Goal: Navigation & Orientation: Find specific page/section

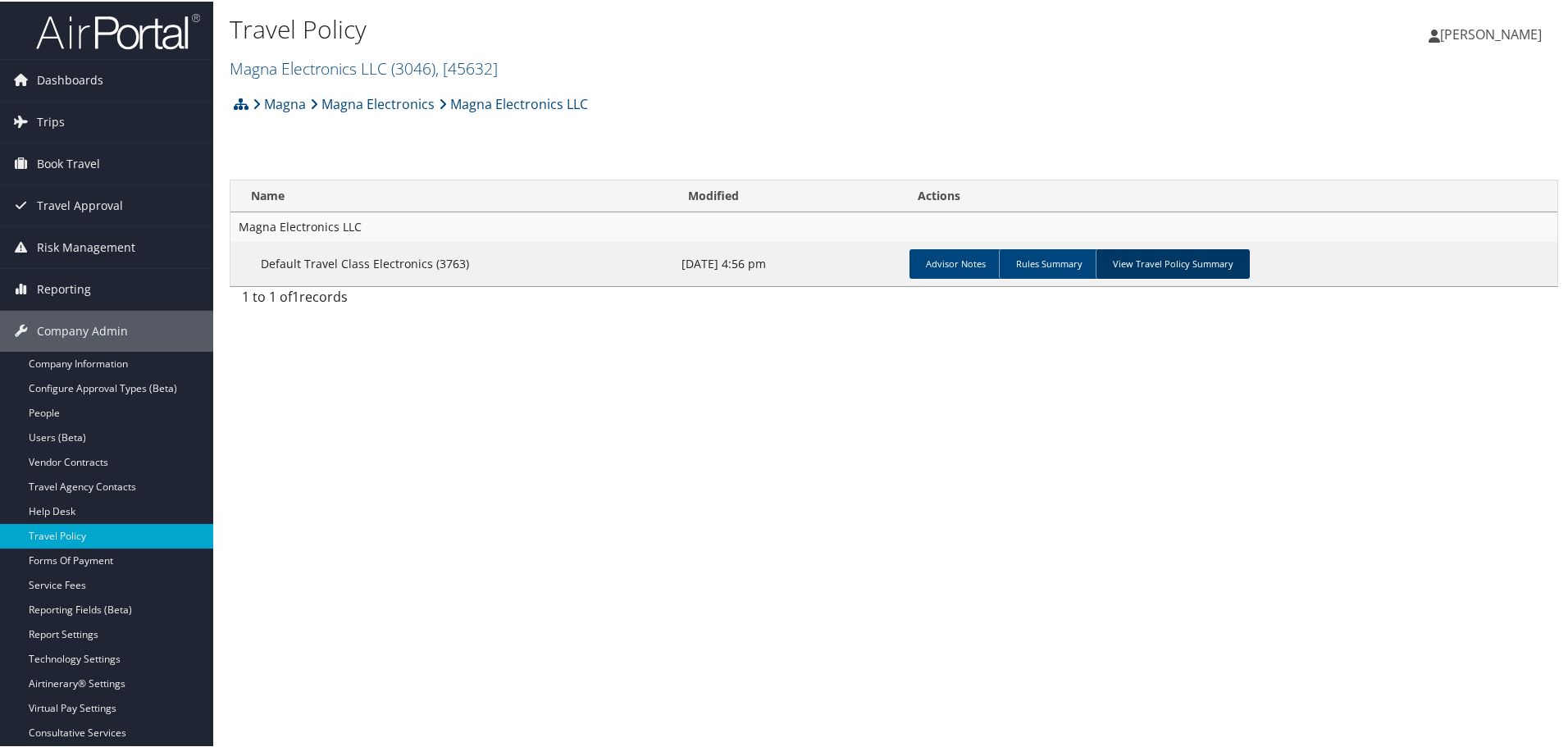
click at [1161, 266] on link "View Travel Policy Summary" at bounding box center [1173, 262] width 154 height 30
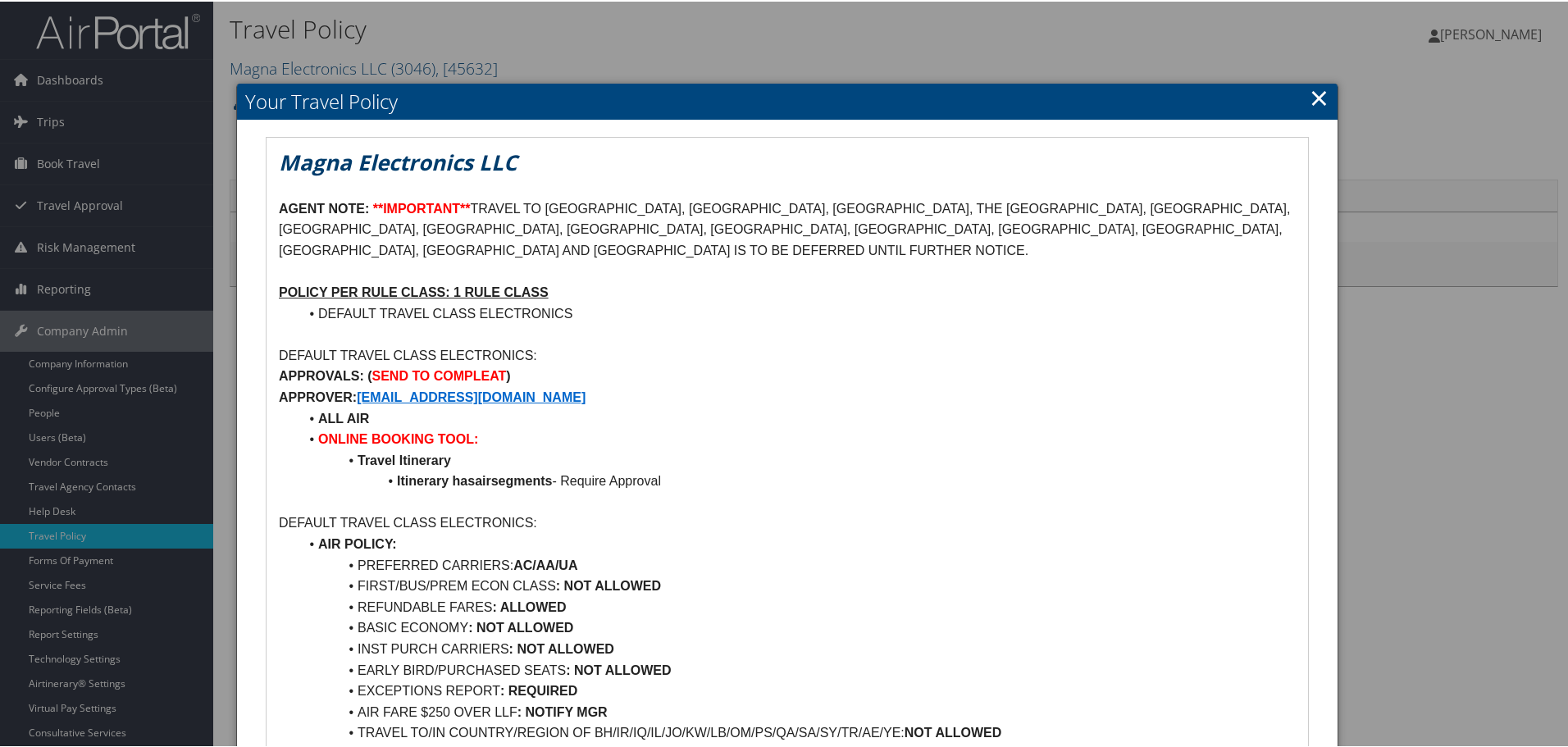
click at [1315, 92] on link "×" at bounding box center [1319, 96] width 19 height 33
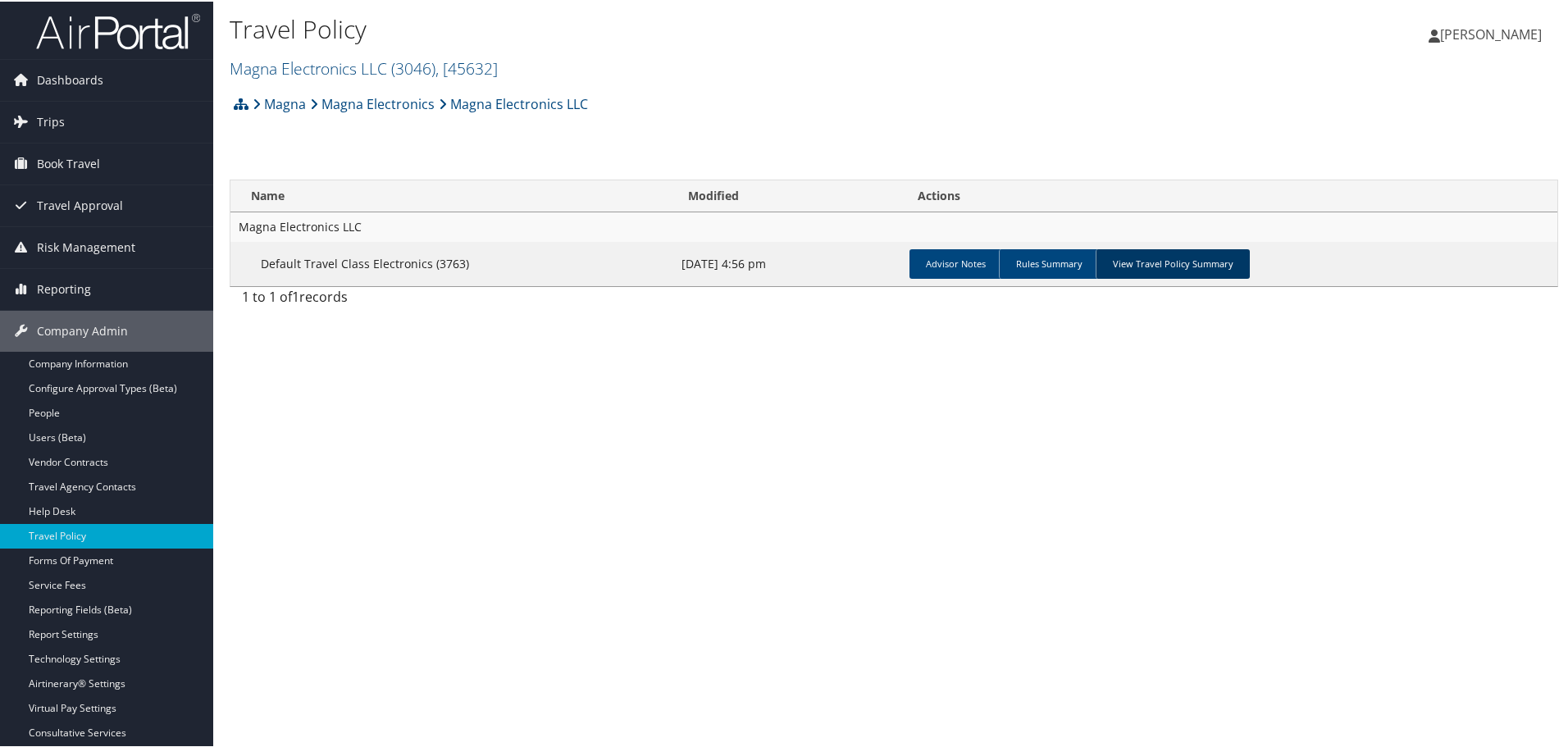
click at [1164, 261] on link "View Travel Policy Summary" at bounding box center [1173, 262] width 154 height 30
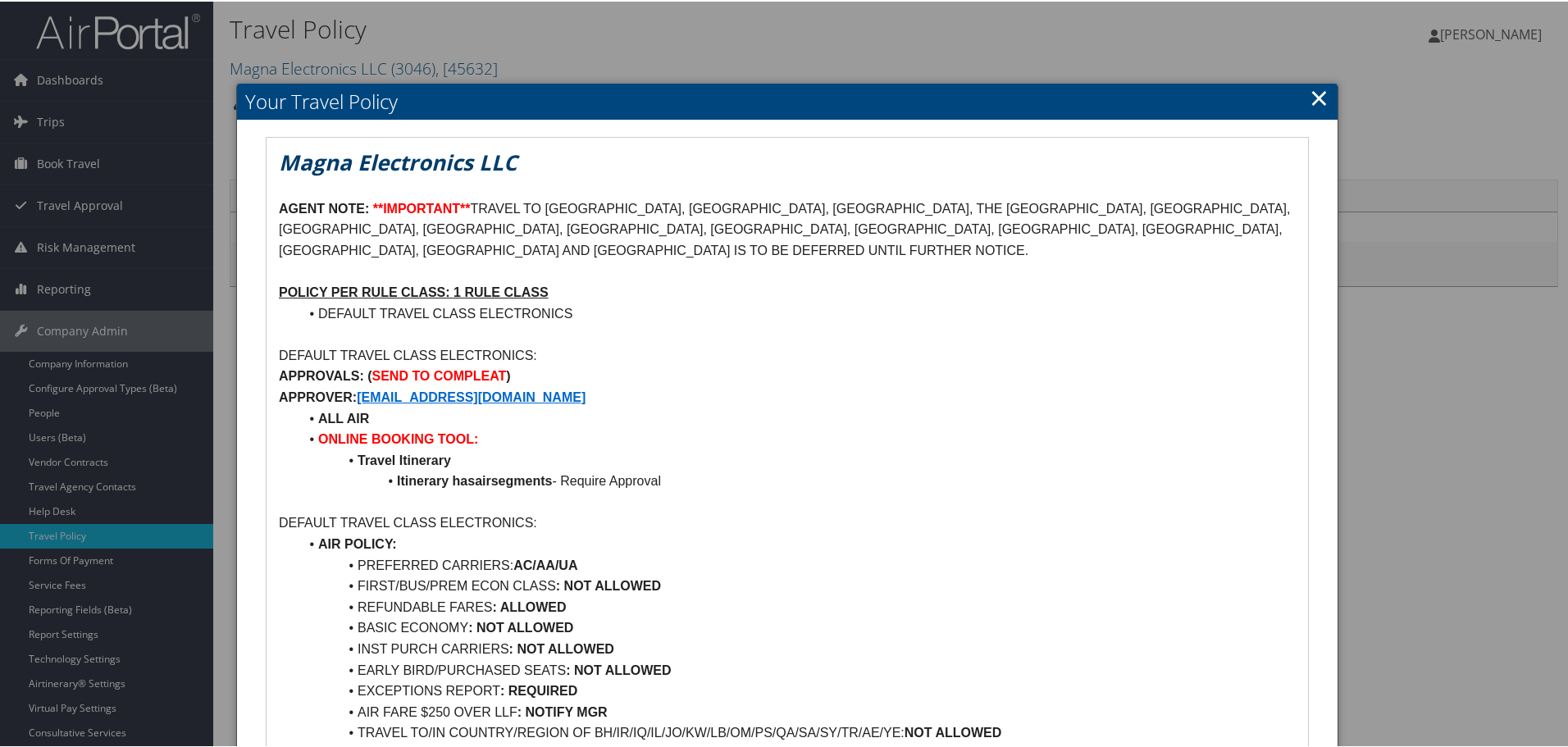
drag, startPoint x: 630, startPoint y: 369, endPoint x: 245, endPoint y: 373, distance: 385.0
click at [280, 156] on em "Magna Electronics LLC" at bounding box center [398, 160] width 239 height 30
drag, startPoint x: 281, startPoint y: 155, endPoint x: 701, endPoint y: 380, distance: 476.5
click at [701, 380] on div "Magna Electronics LLC AGENT NOTE: **IMPORTANT** TRAVEL TO ISRAEL, IRAN, IRAQ, T…" at bounding box center [787, 759] width 1041 height 1246
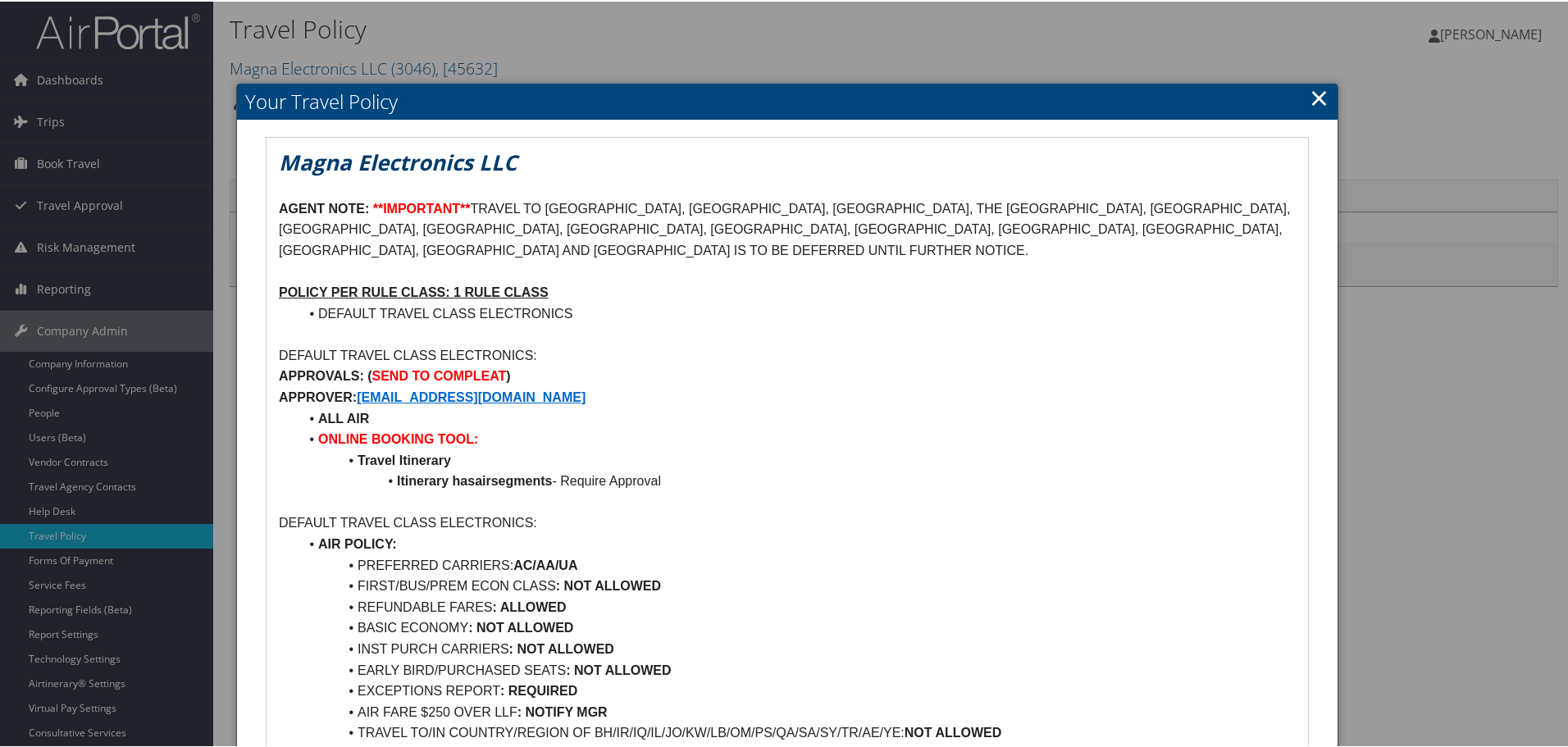
copy div "Magna Electronics LLC AGENT NOTE: **IMPORTANT** TRAVEL TO ISRAEL, IRAN, IRAQ, T…"
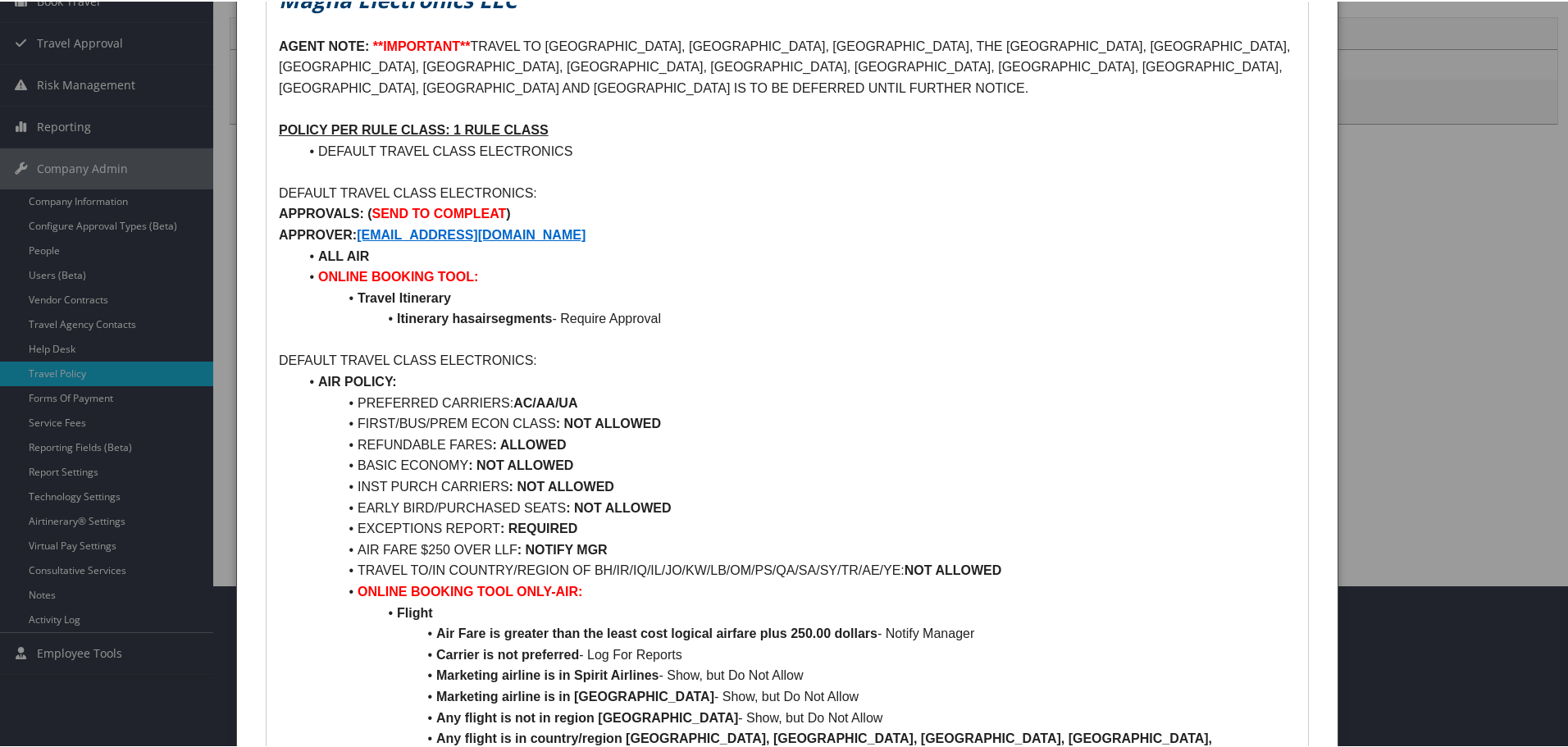
scroll to position [164, 0]
click at [87, 493] on div at bounding box center [787, 374] width 1574 height 747
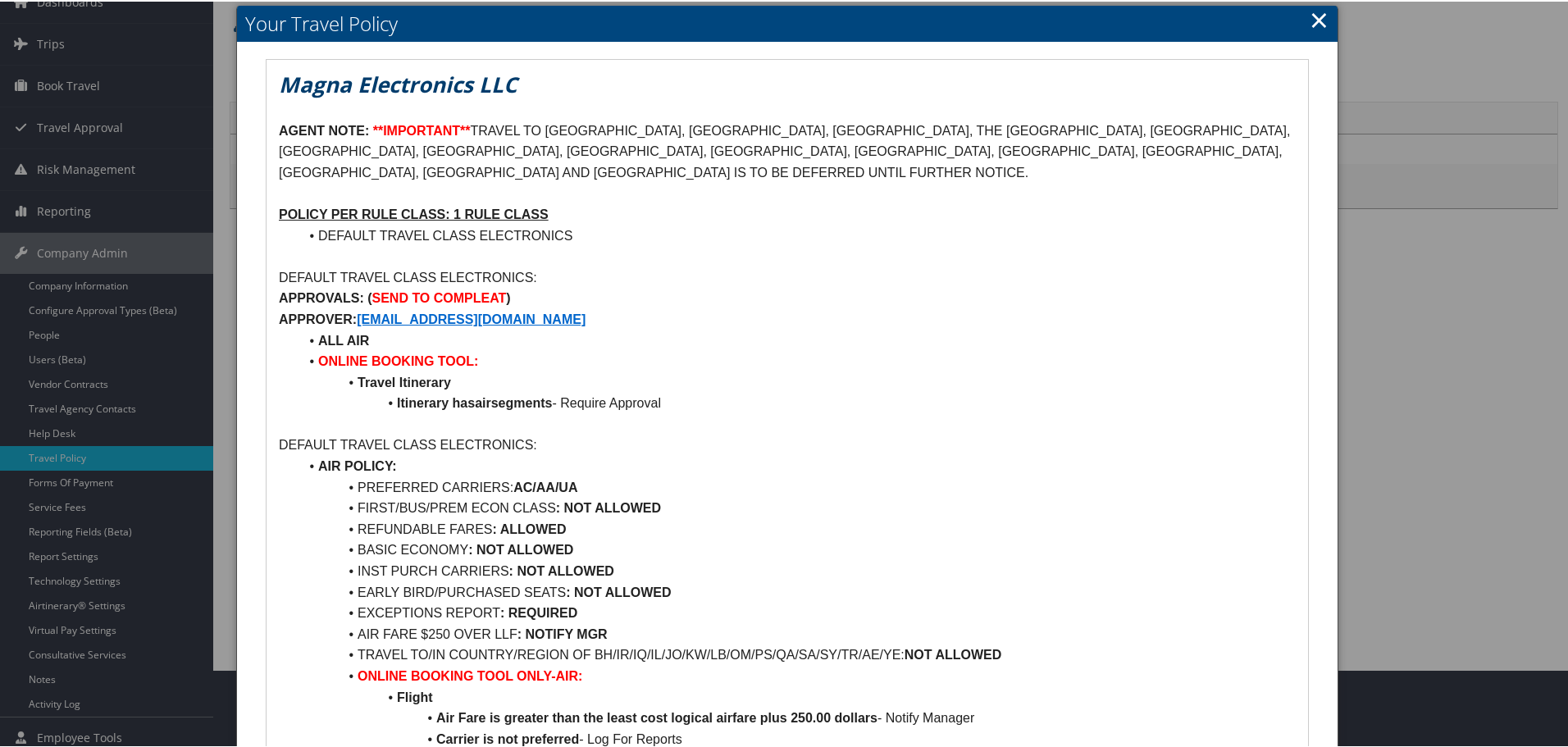
scroll to position [0, 0]
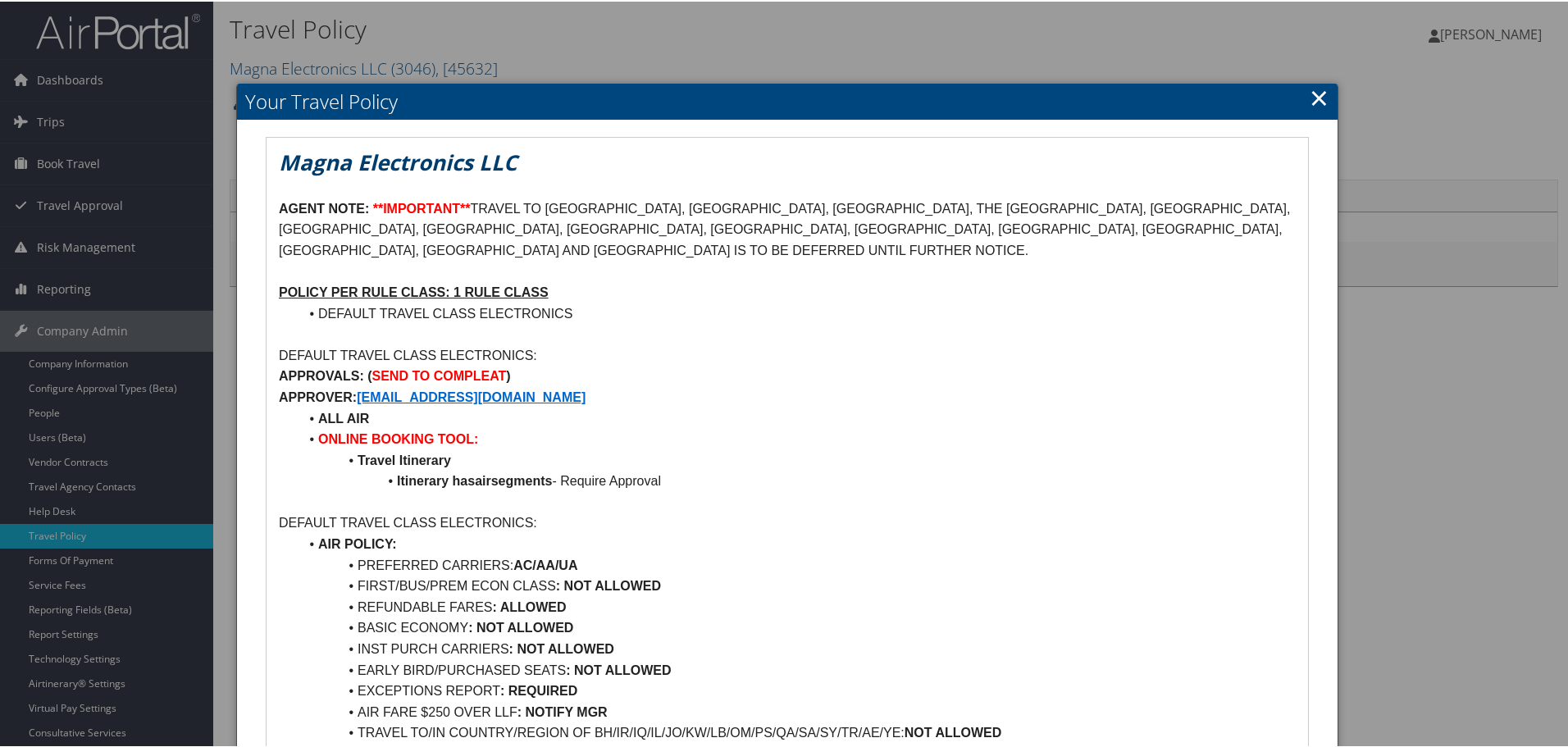
click at [1310, 89] on link "×" at bounding box center [1319, 96] width 19 height 33
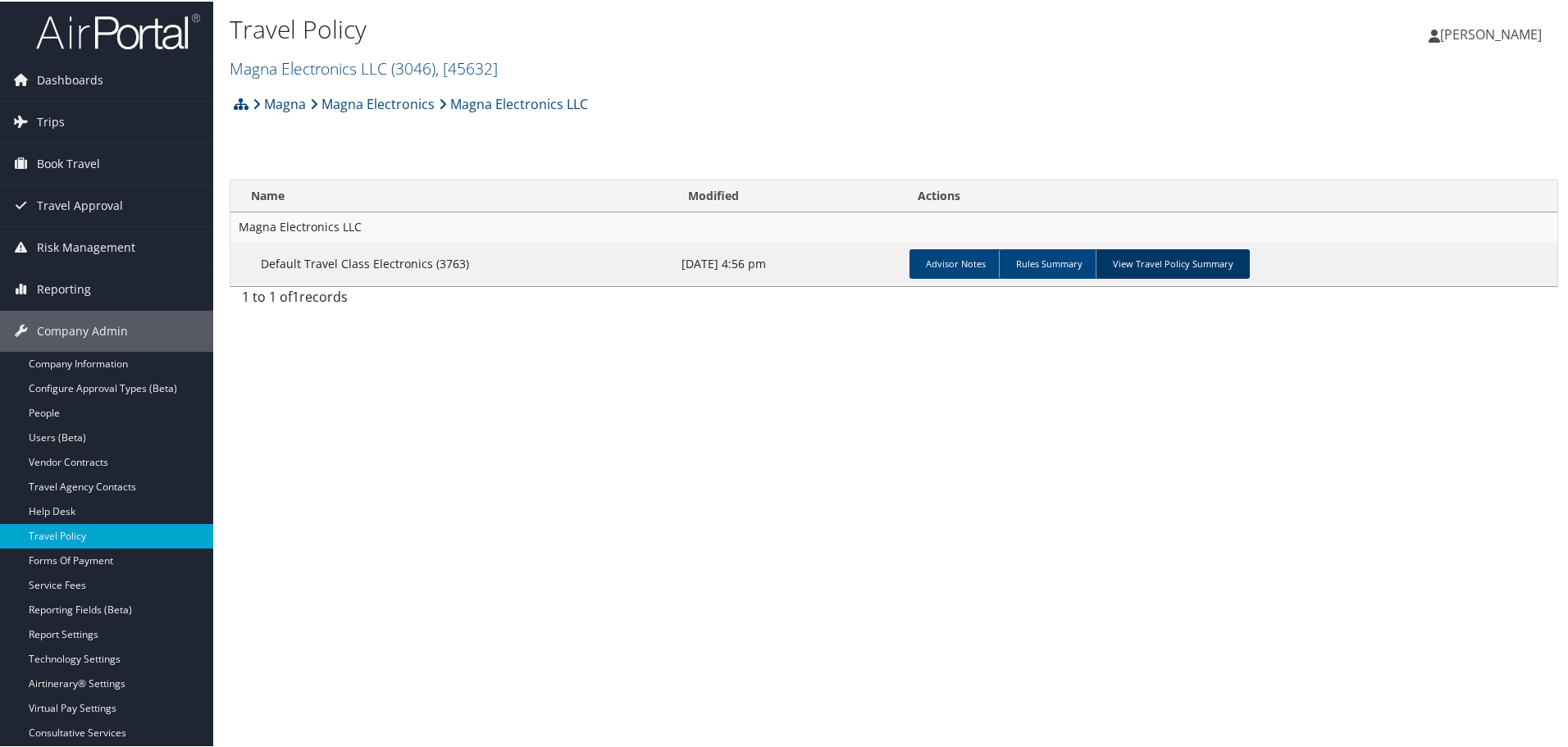
click at [1168, 266] on link "View Travel Policy Summary" at bounding box center [1173, 262] width 154 height 30
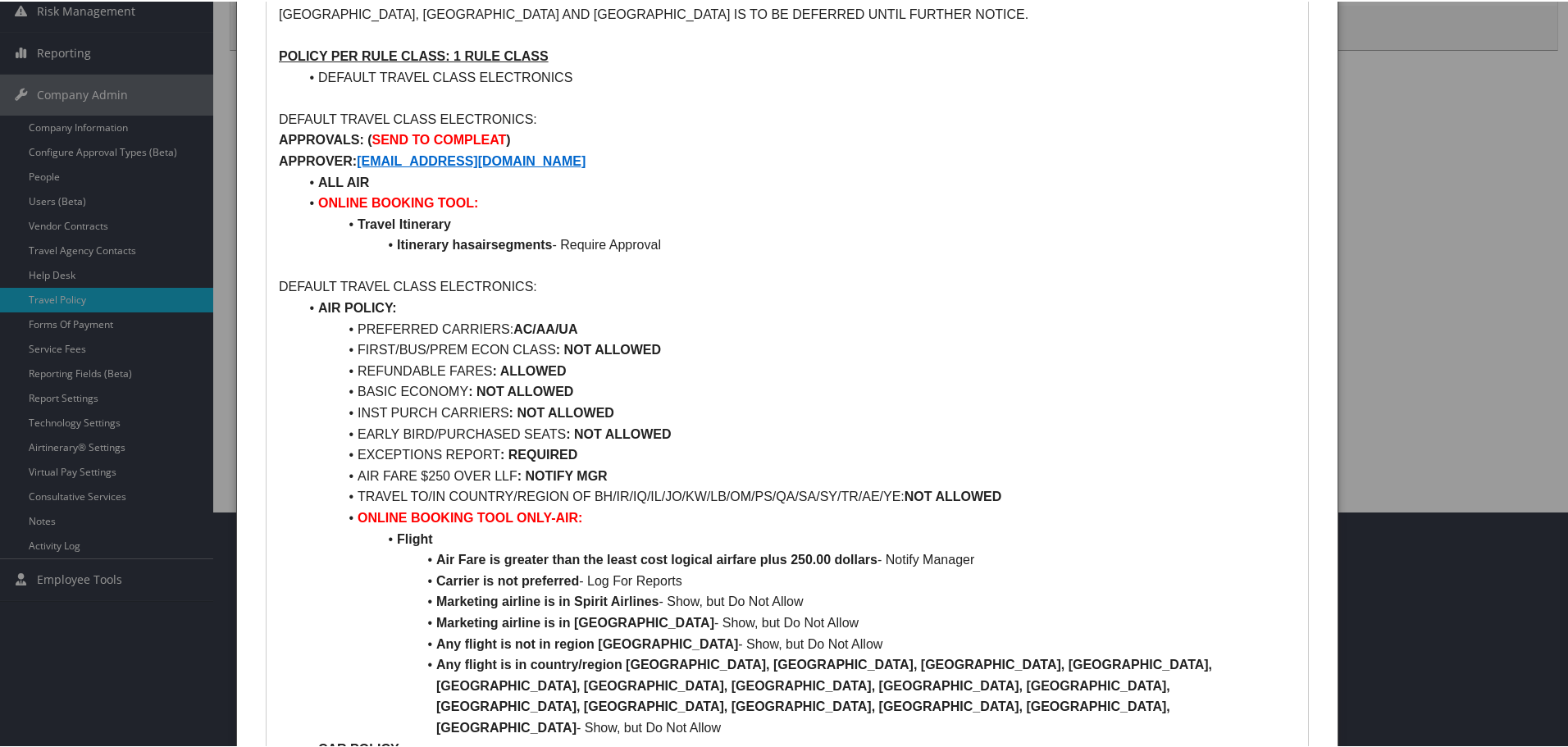
scroll to position [246, 0]
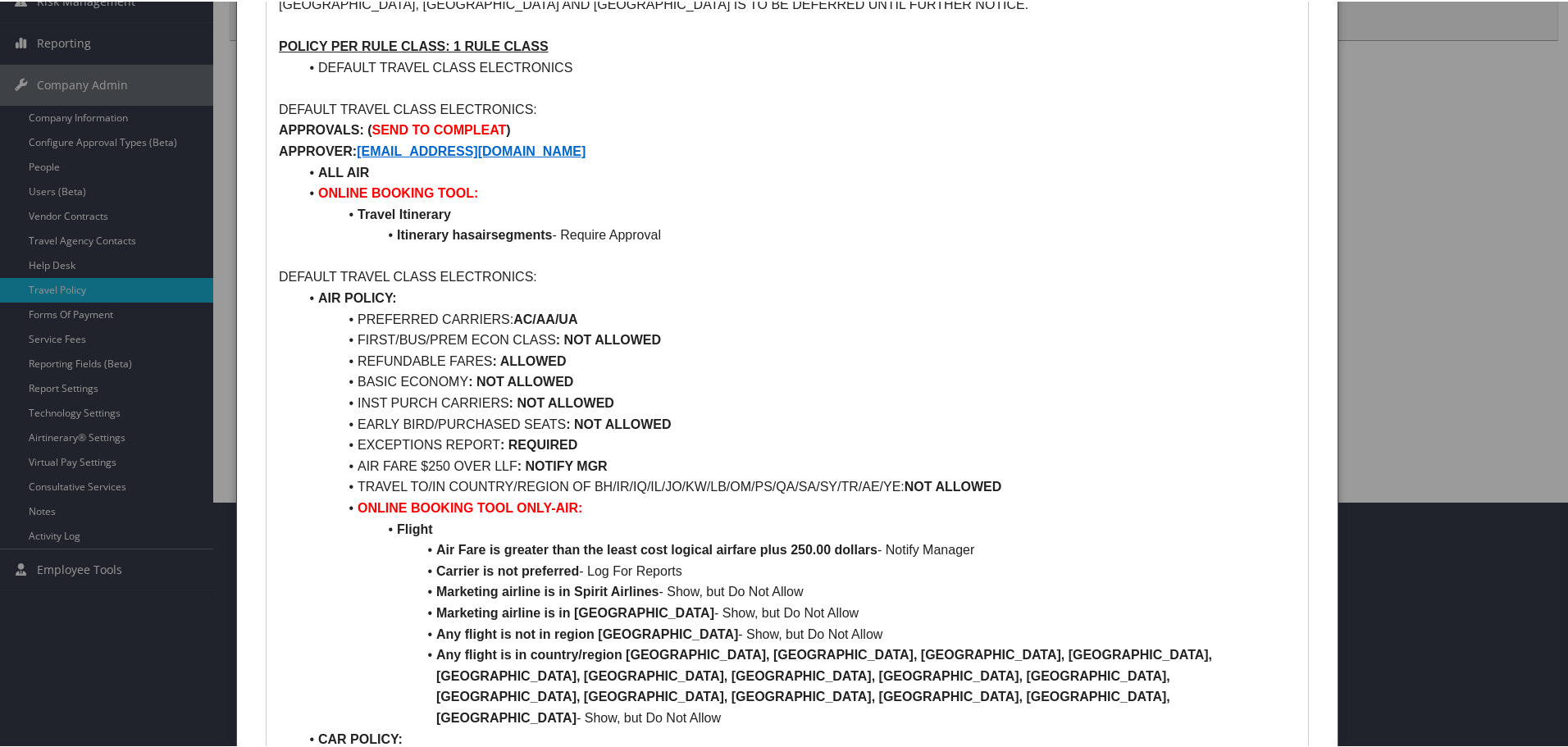
drag, startPoint x: 356, startPoint y: 317, endPoint x: 749, endPoint y: 319, distance: 393.0
click at [749, 328] on li "FIRST/BUS/PREM ECON CLASS : NOT ALLOWED" at bounding box center [797, 338] width 997 height 21
copy li "FIRST/BUS/PREM ECON CLASS : NOT ALLOWED"
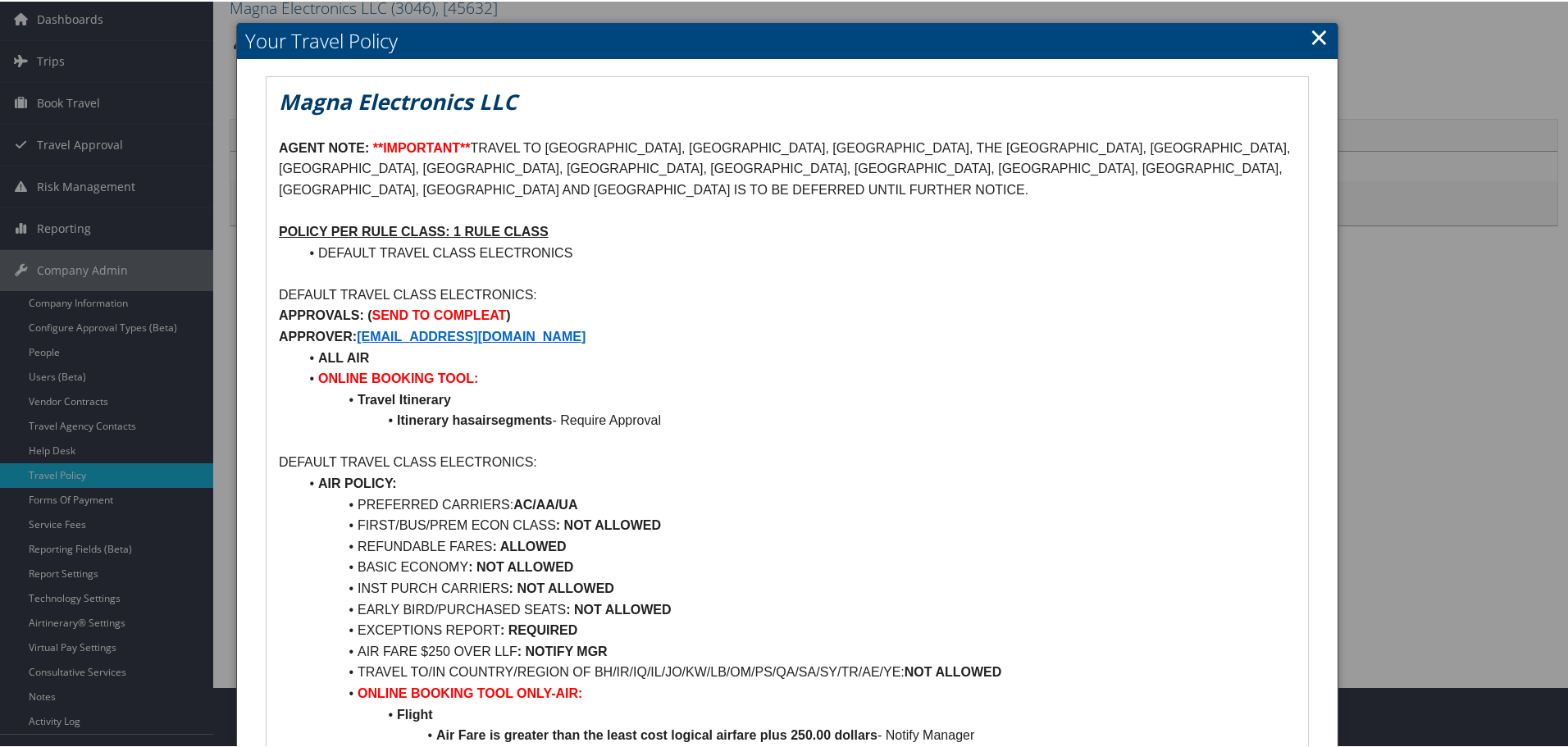
scroll to position [164, 0]
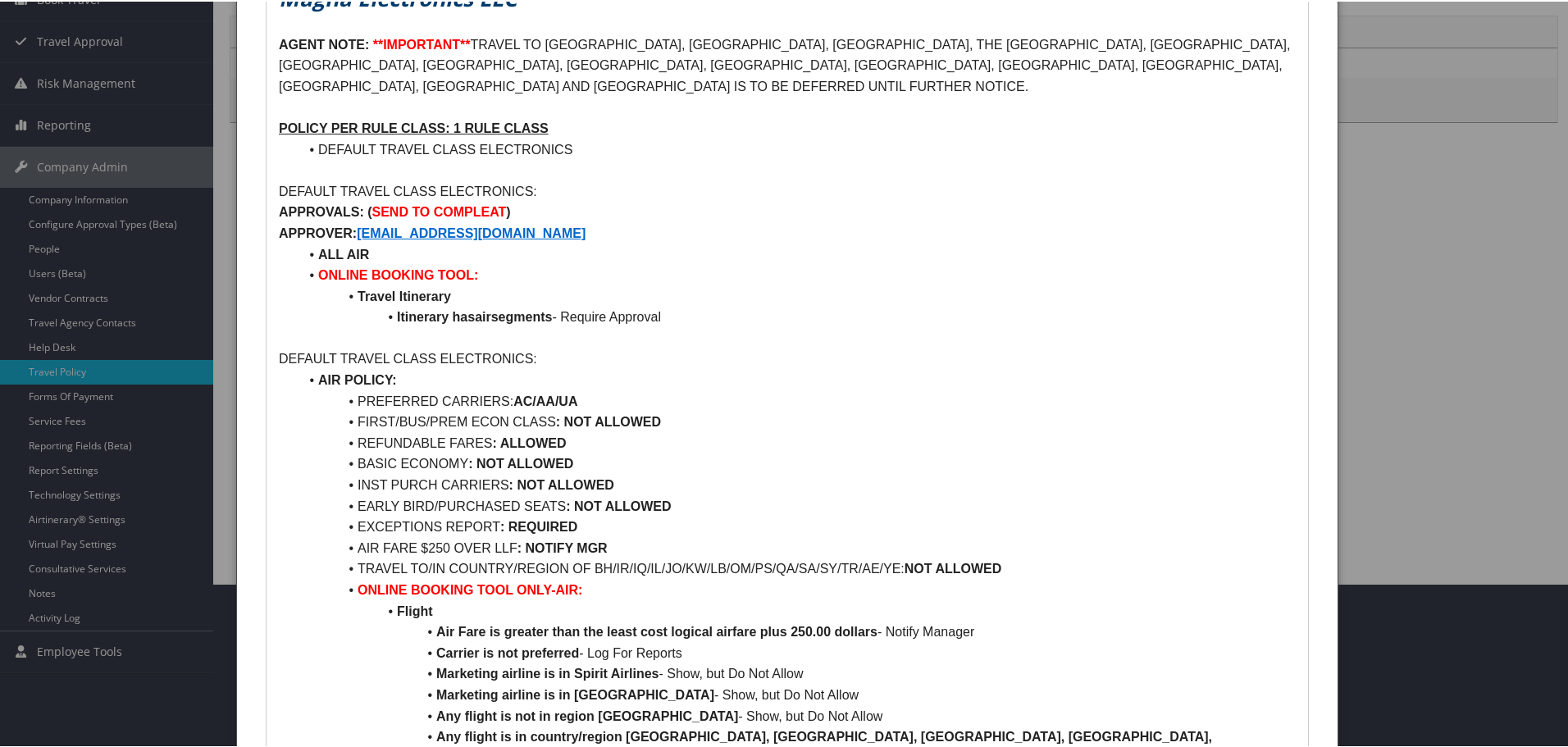
drag, startPoint x: 660, startPoint y: 421, endPoint x: 655, endPoint y: 412, distance: 10.3
click at [660, 431] on li "REFUNDABLE FARES : ALLOWED" at bounding box center [797, 441] width 997 height 21
drag, startPoint x: 673, startPoint y: 395, endPoint x: 366, endPoint y: 394, distance: 307.0
click at [364, 410] on li "FIRST/BUS/PREM ECON CLASS : NOT ALLOWED" at bounding box center [797, 420] width 997 height 21
copy li "IRST/BUS/PREM ECON CLASS : NOT ALLOWED"
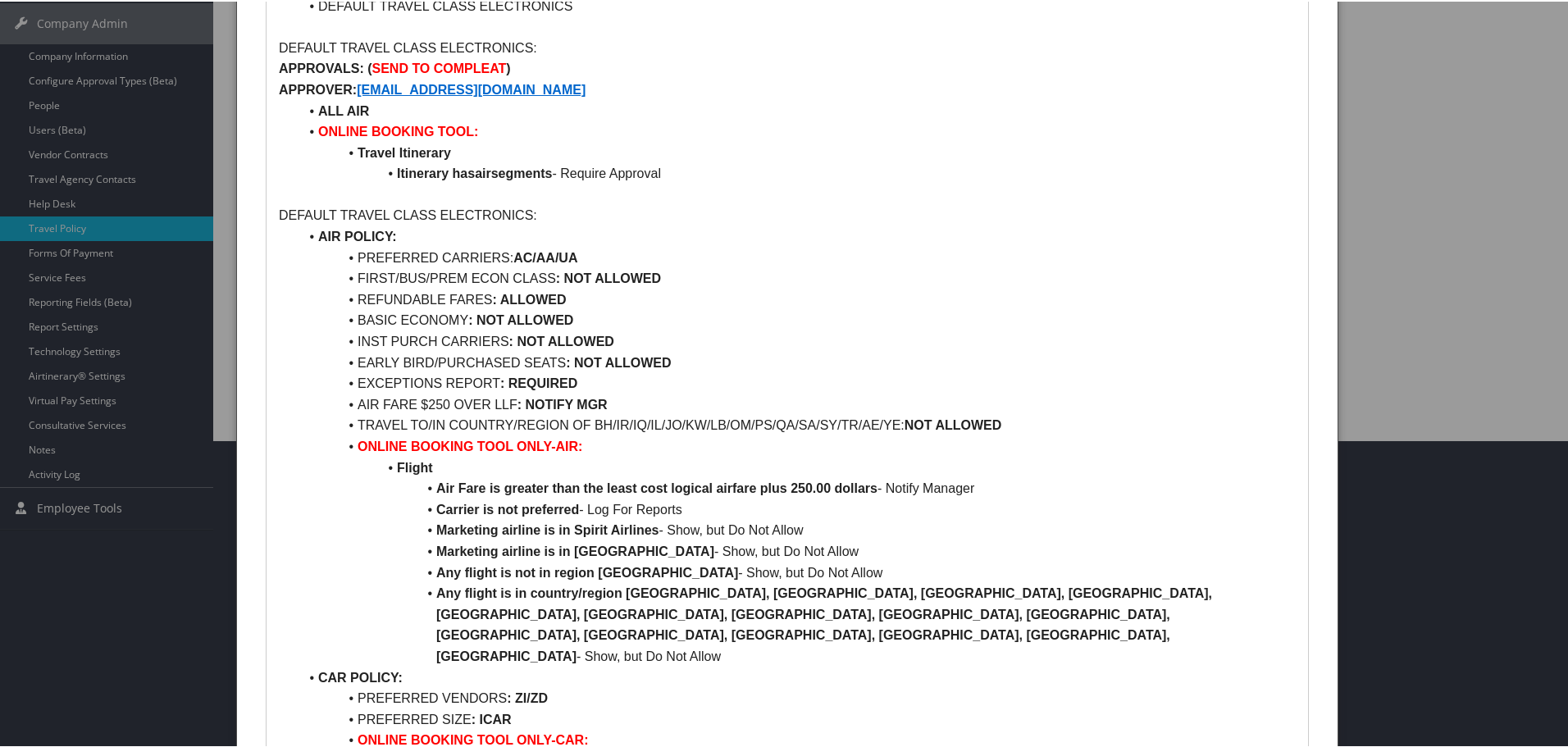
scroll to position [0, 0]
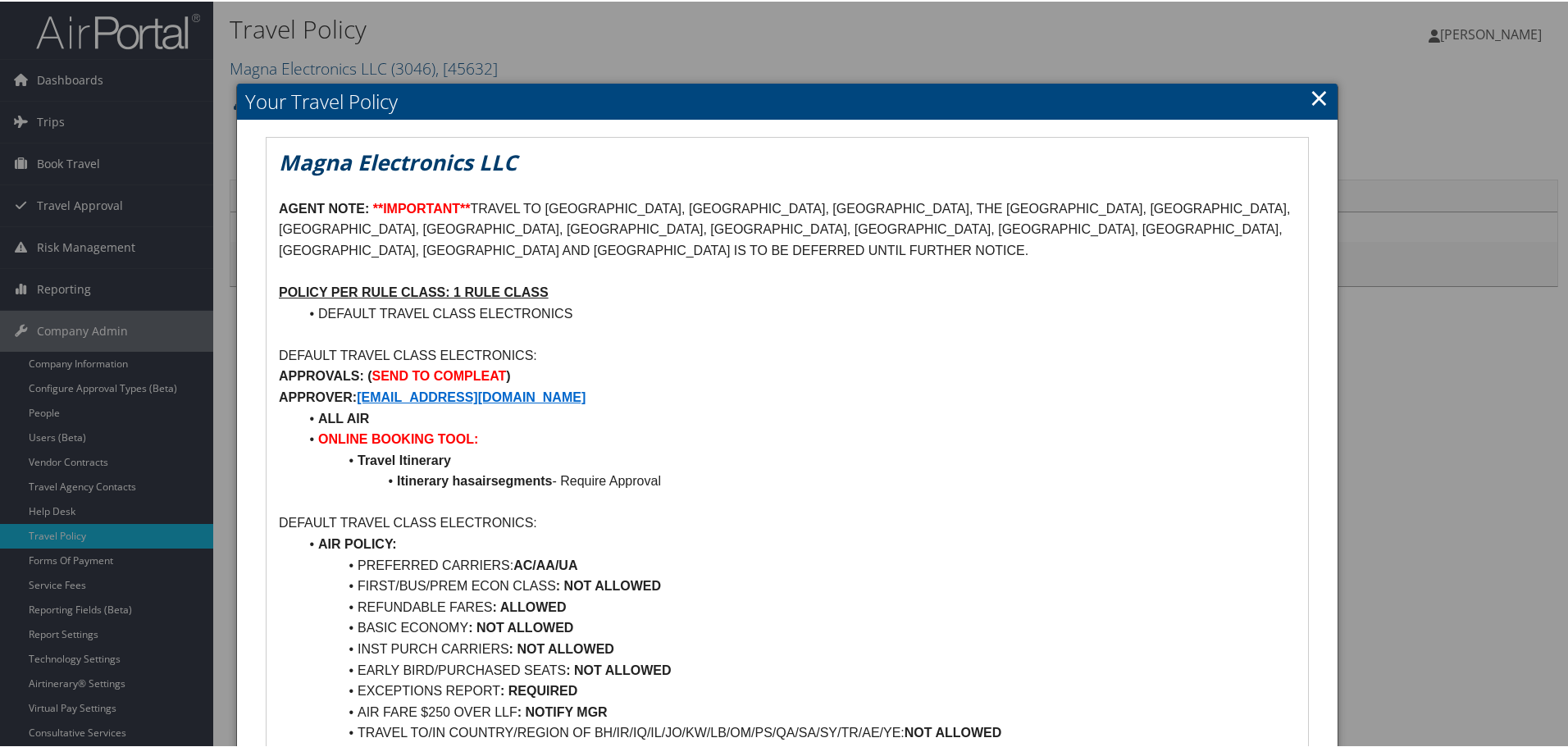
click at [1312, 102] on link "×" at bounding box center [1319, 96] width 19 height 33
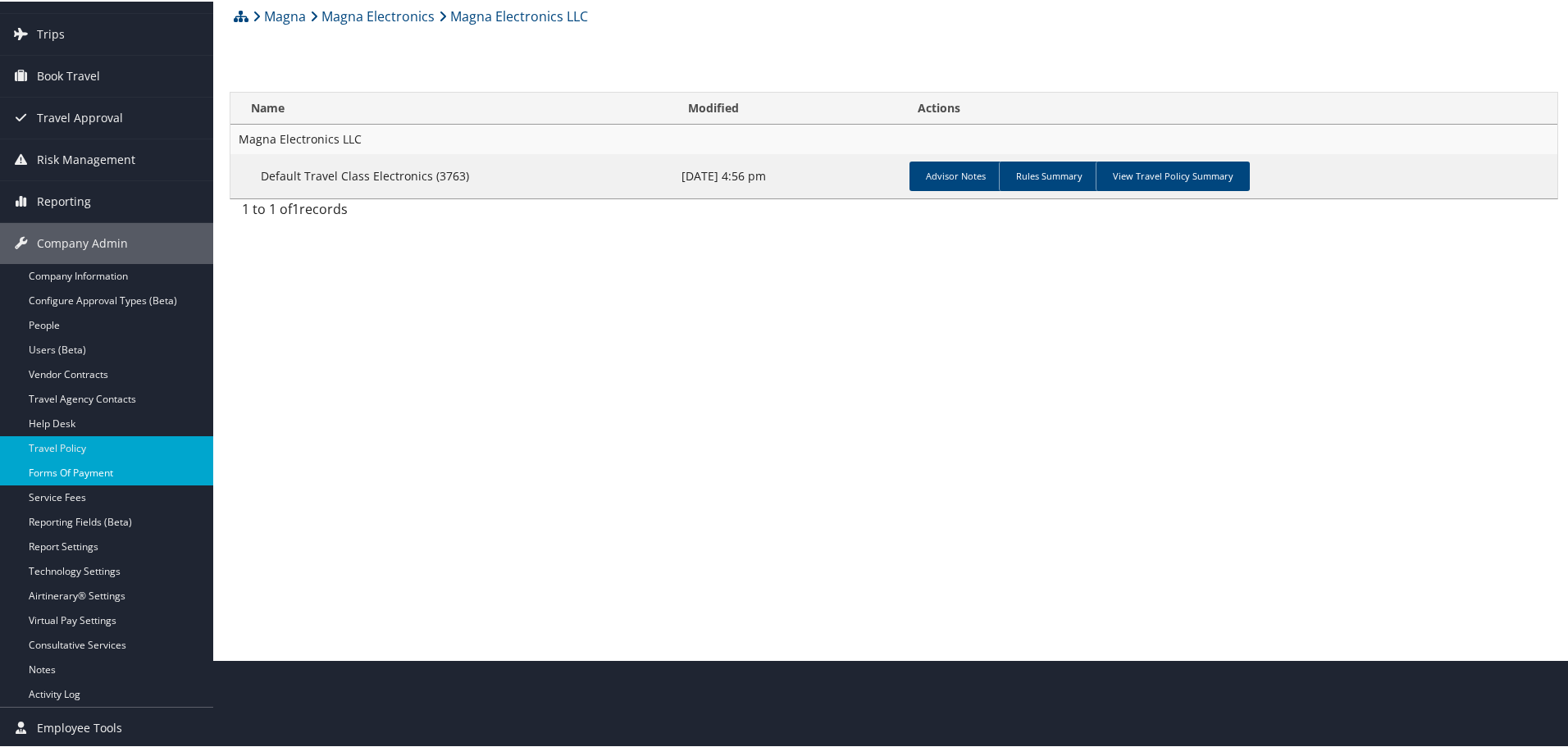
scroll to position [89, 0]
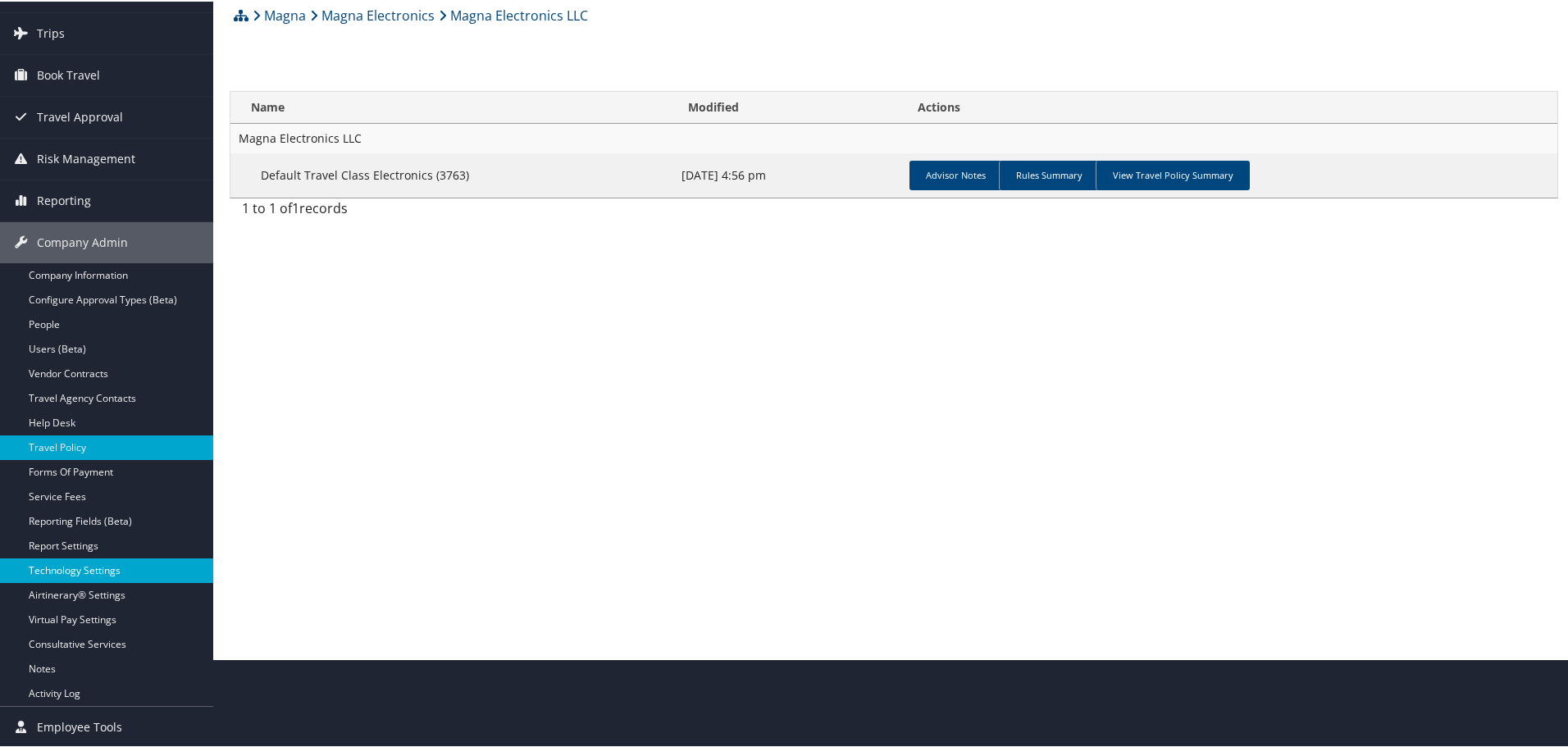
click at [99, 568] on link "Technology Settings" at bounding box center [107, 569] width 213 height 25
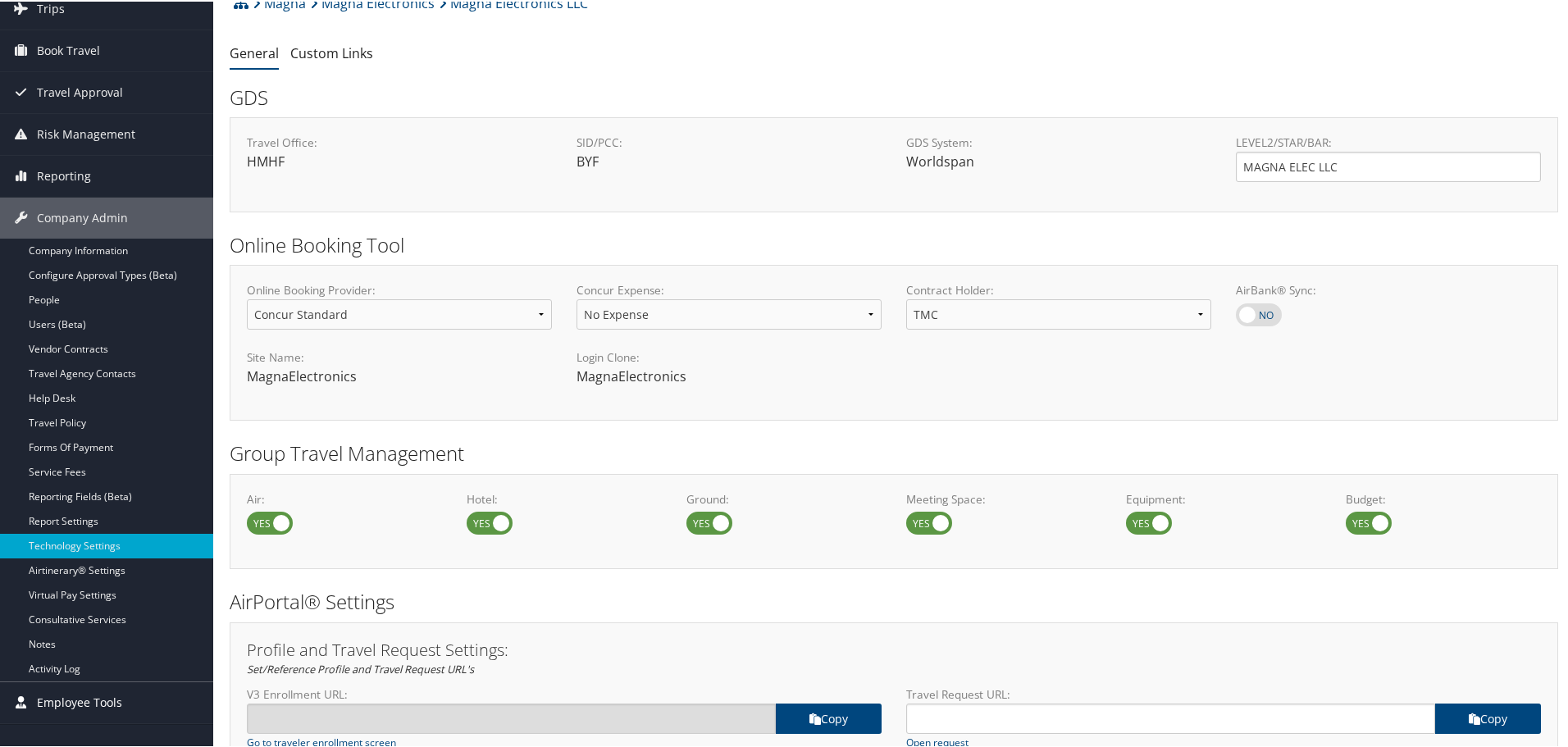
scroll to position [164, 0]
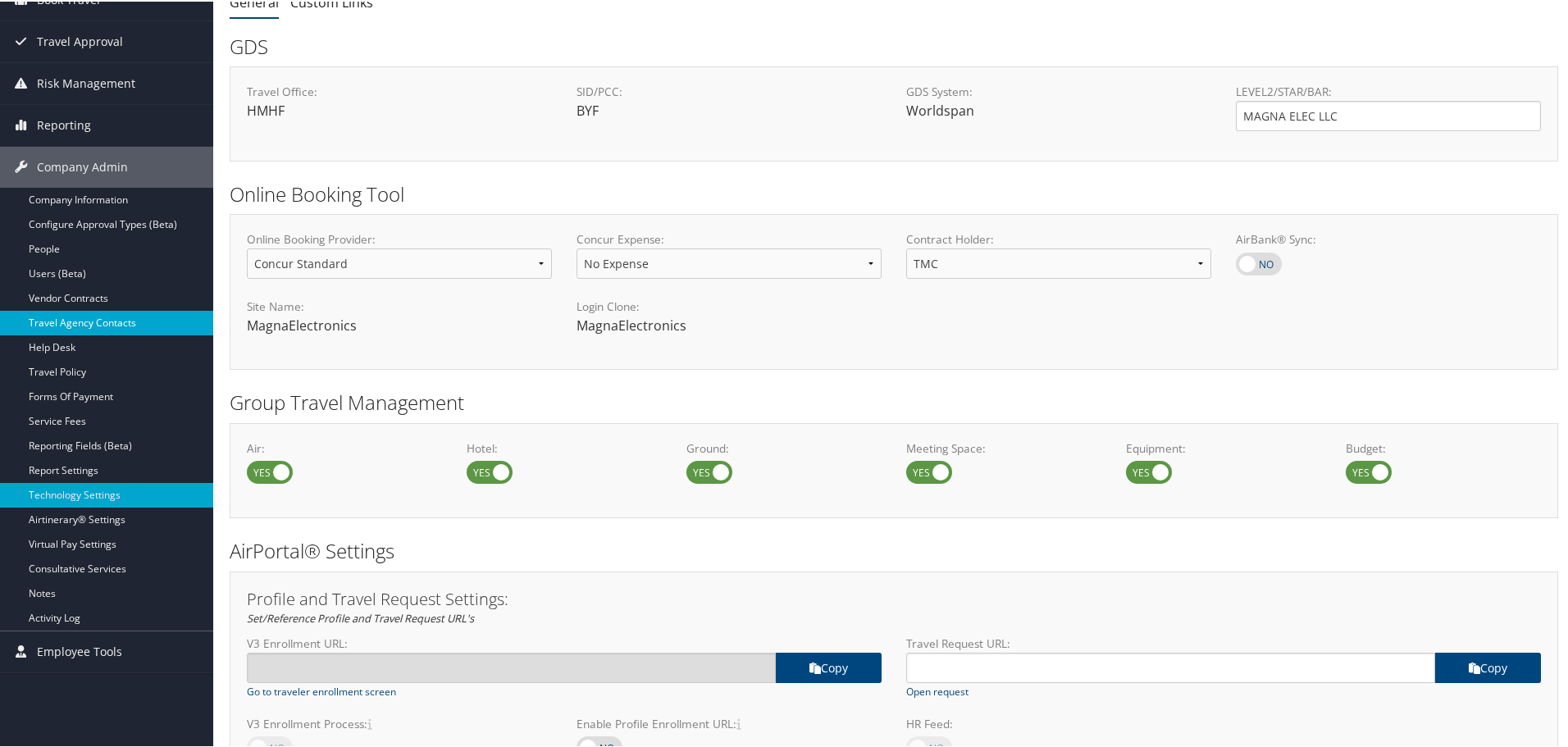
click at [75, 314] on link "Travel Agency Contacts" at bounding box center [107, 321] width 213 height 25
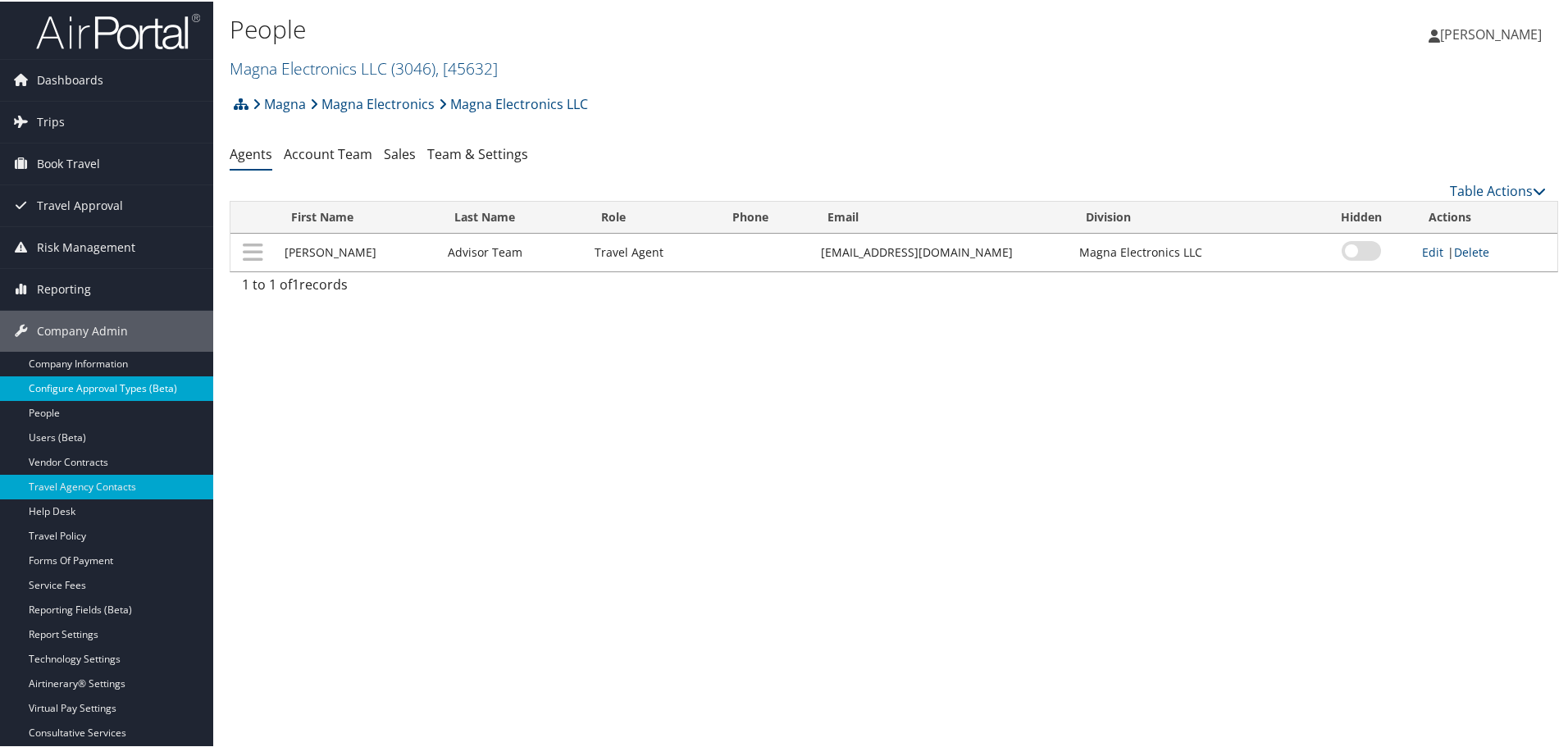
click at [90, 389] on link "Configure Approval Types (Beta)" at bounding box center [107, 387] width 213 height 25
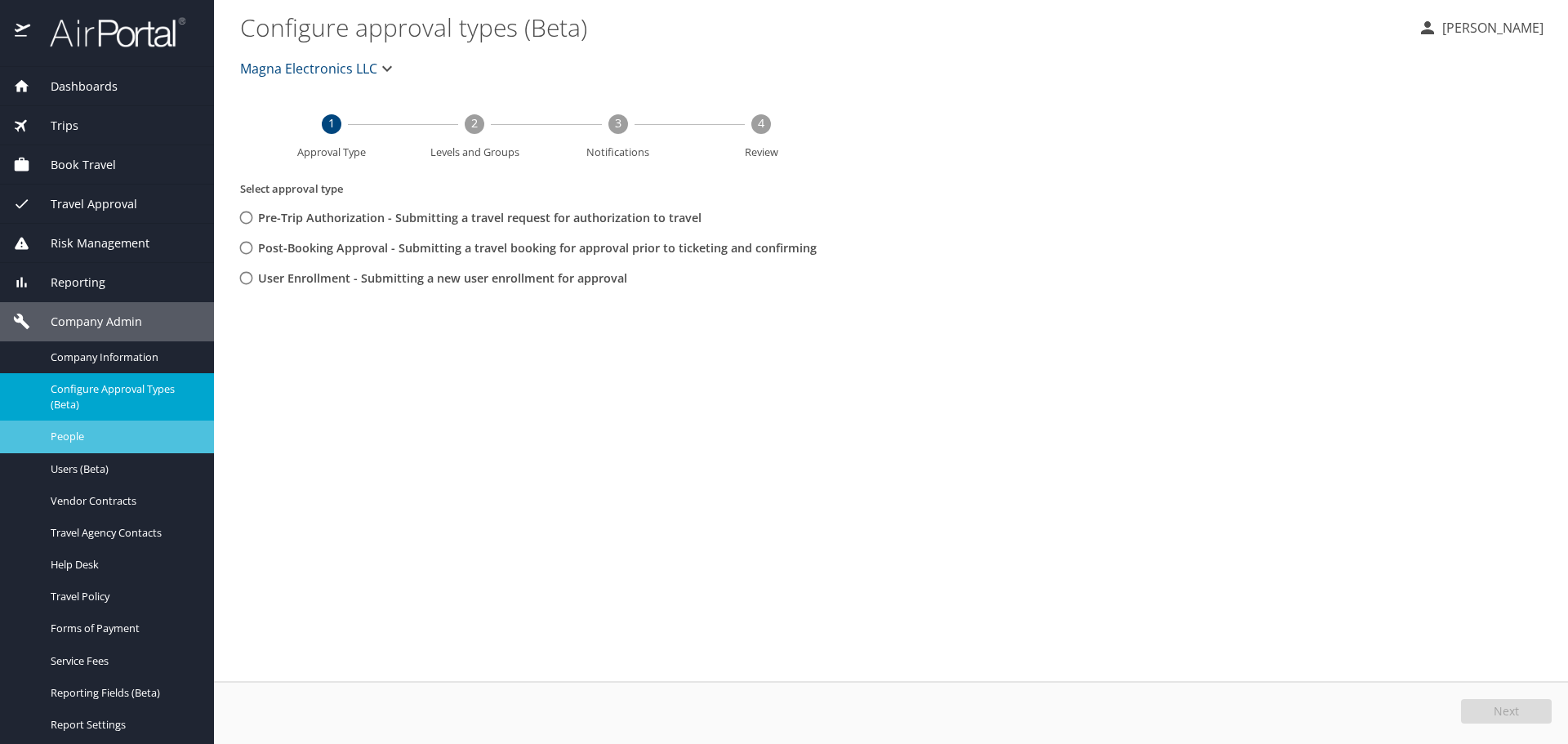
click at [80, 434] on span "People" at bounding box center [122, 436] width 143 height 15
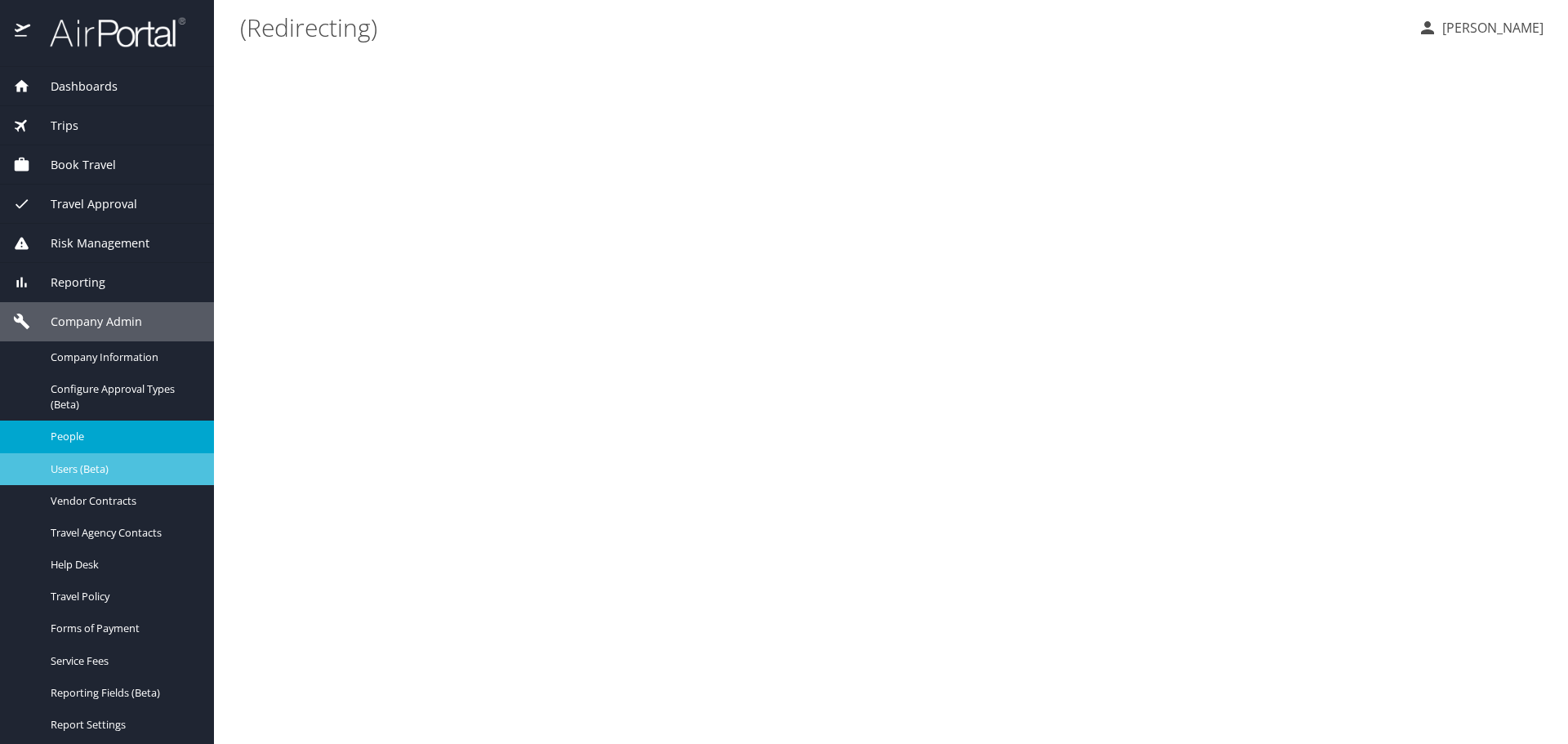
click at [93, 471] on span "Users (Beta)" at bounding box center [122, 469] width 143 height 15
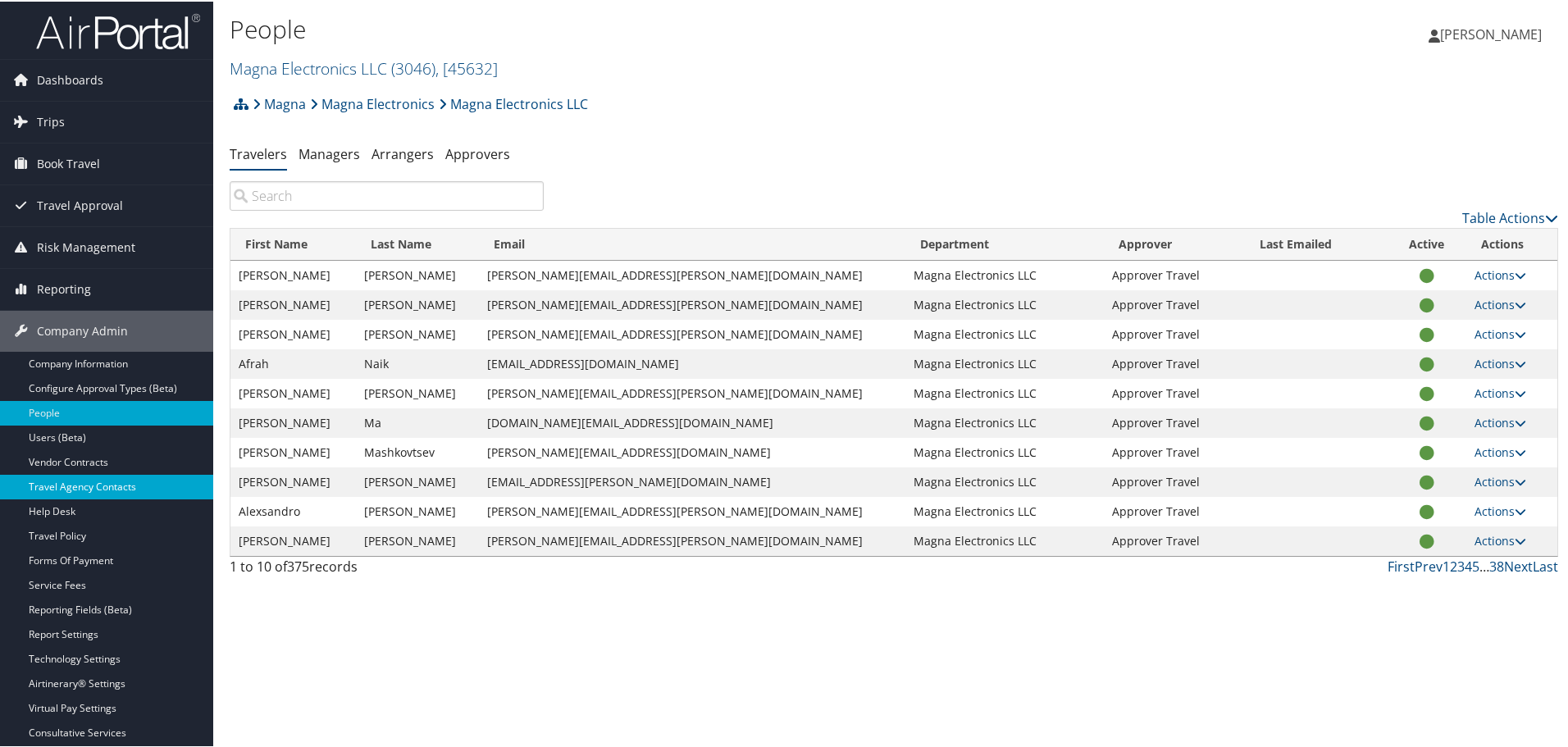
click at [72, 488] on link "Travel Agency Contacts" at bounding box center [107, 485] width 213 height 25
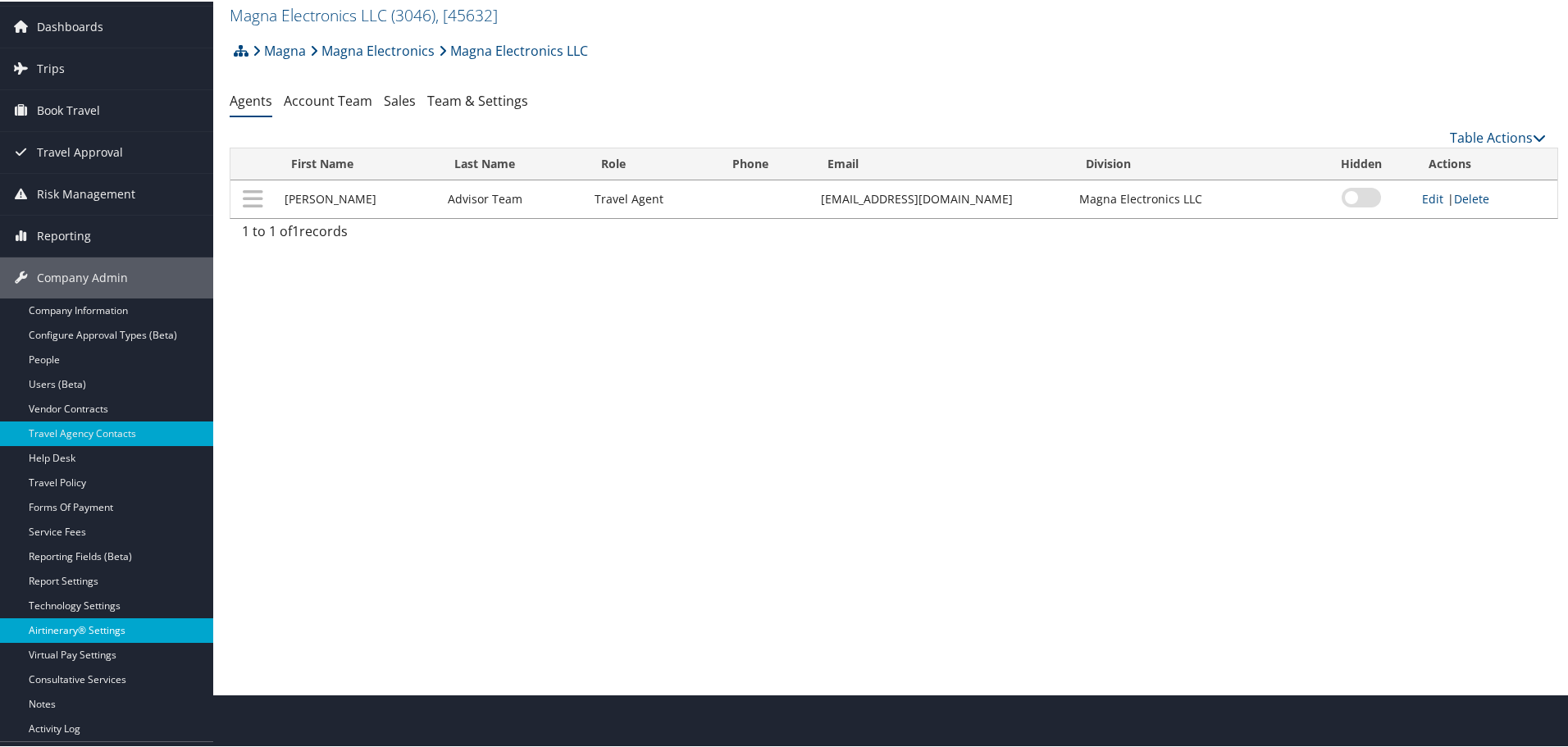
scroll to position [82, 0]
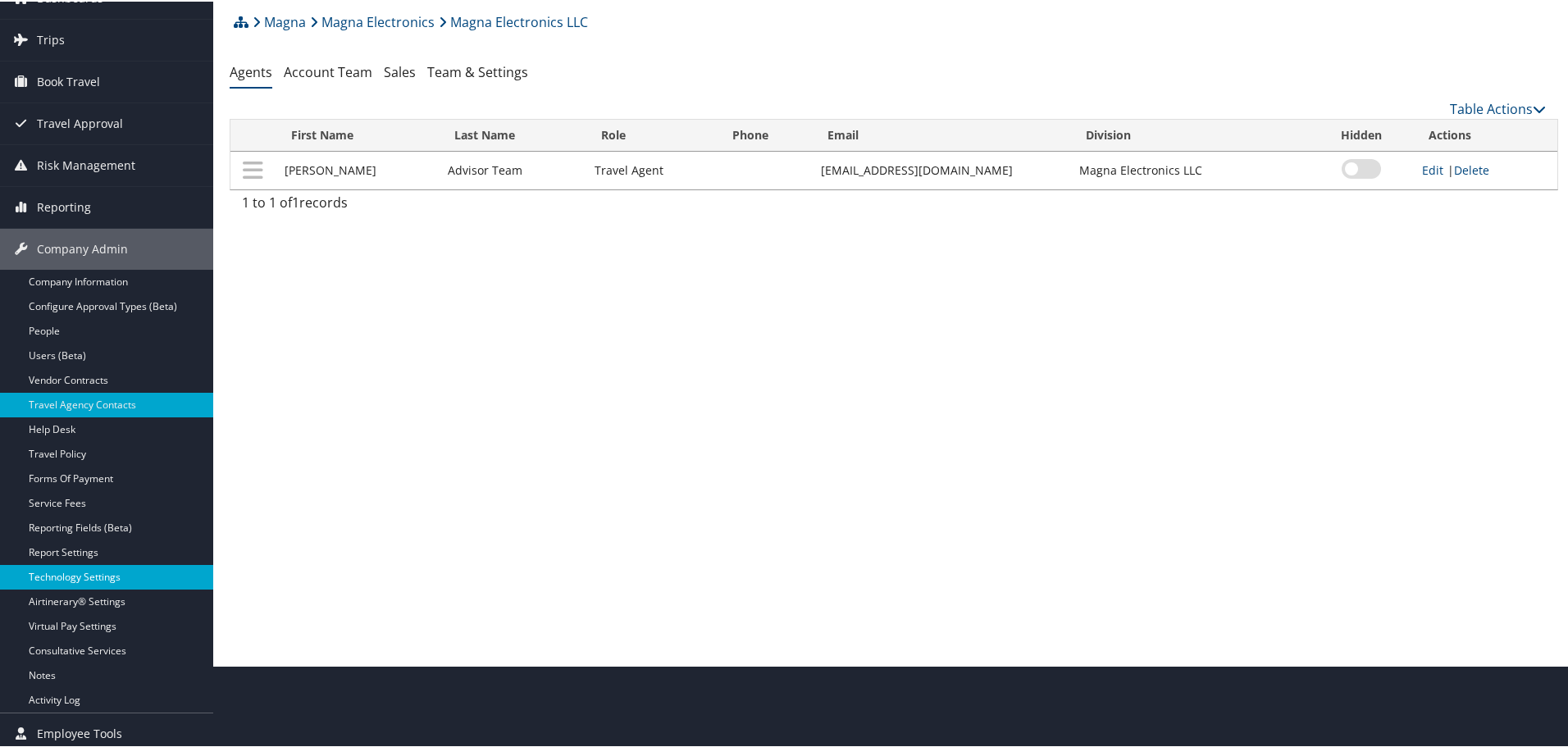
click at [72, 575] on link "Technology Settings" at bounding box center [107, 575] width 213 height 25
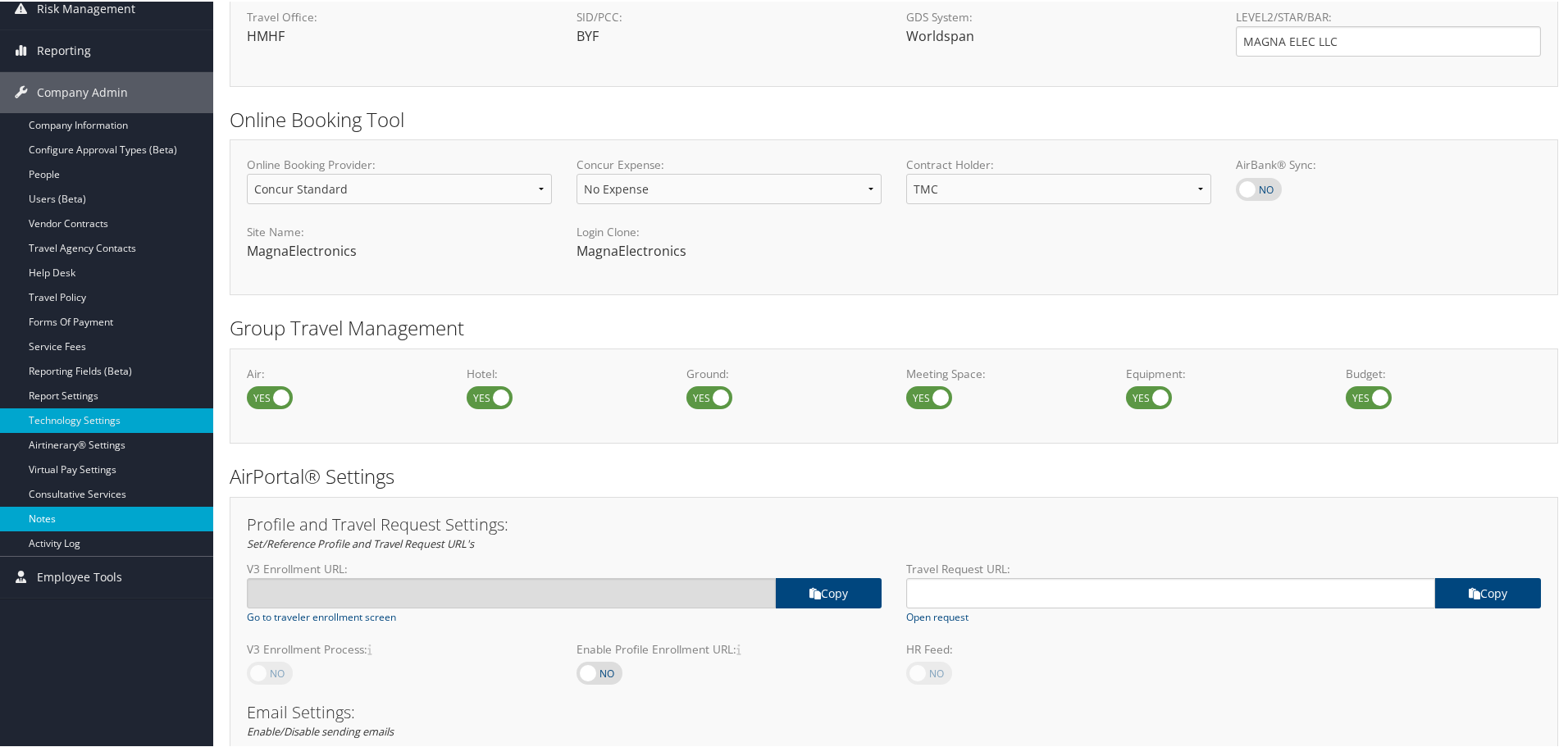
scroll to position [246, 0]
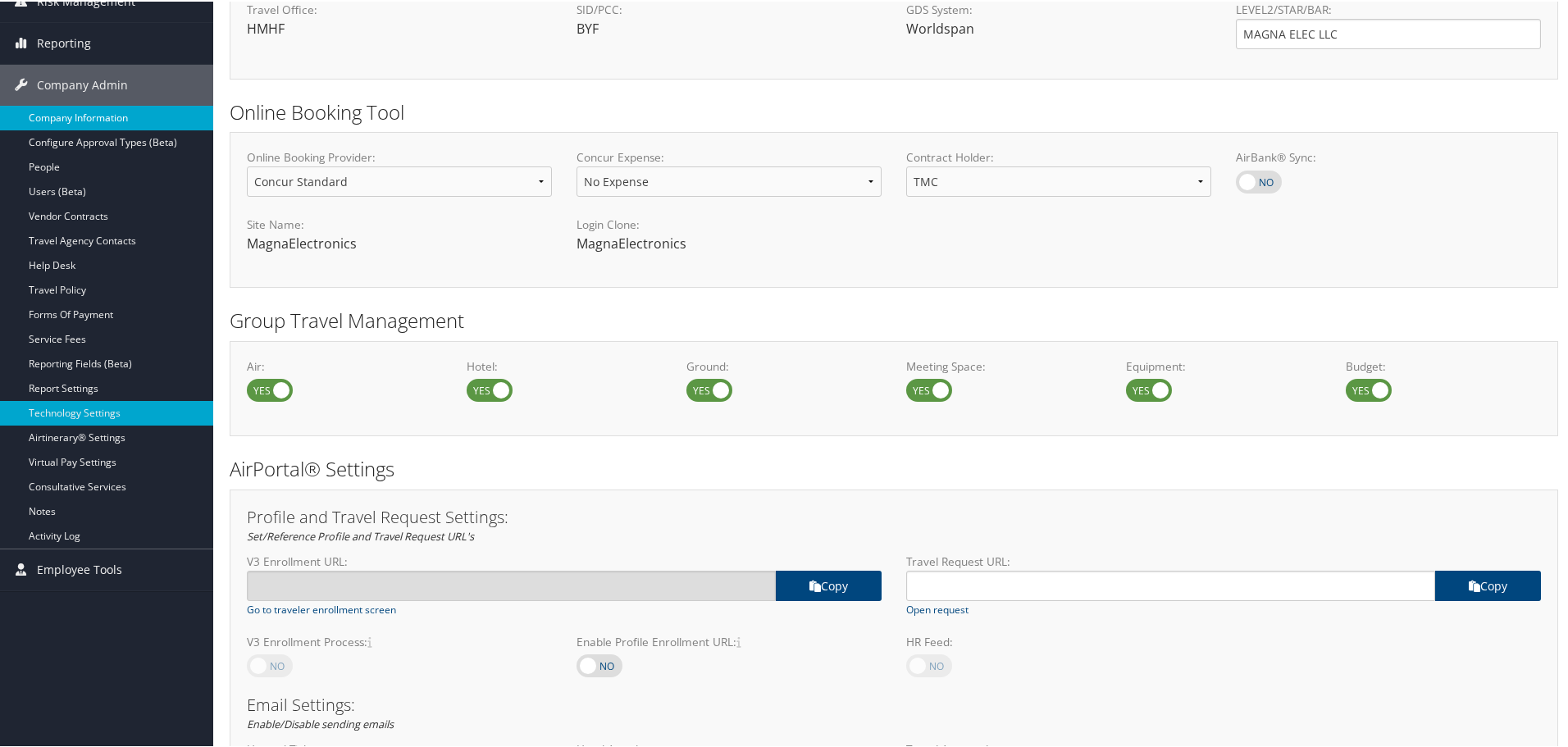
click at [80, 116] on link "Company Information" at bounding box center [107, 116] width 213 height 25
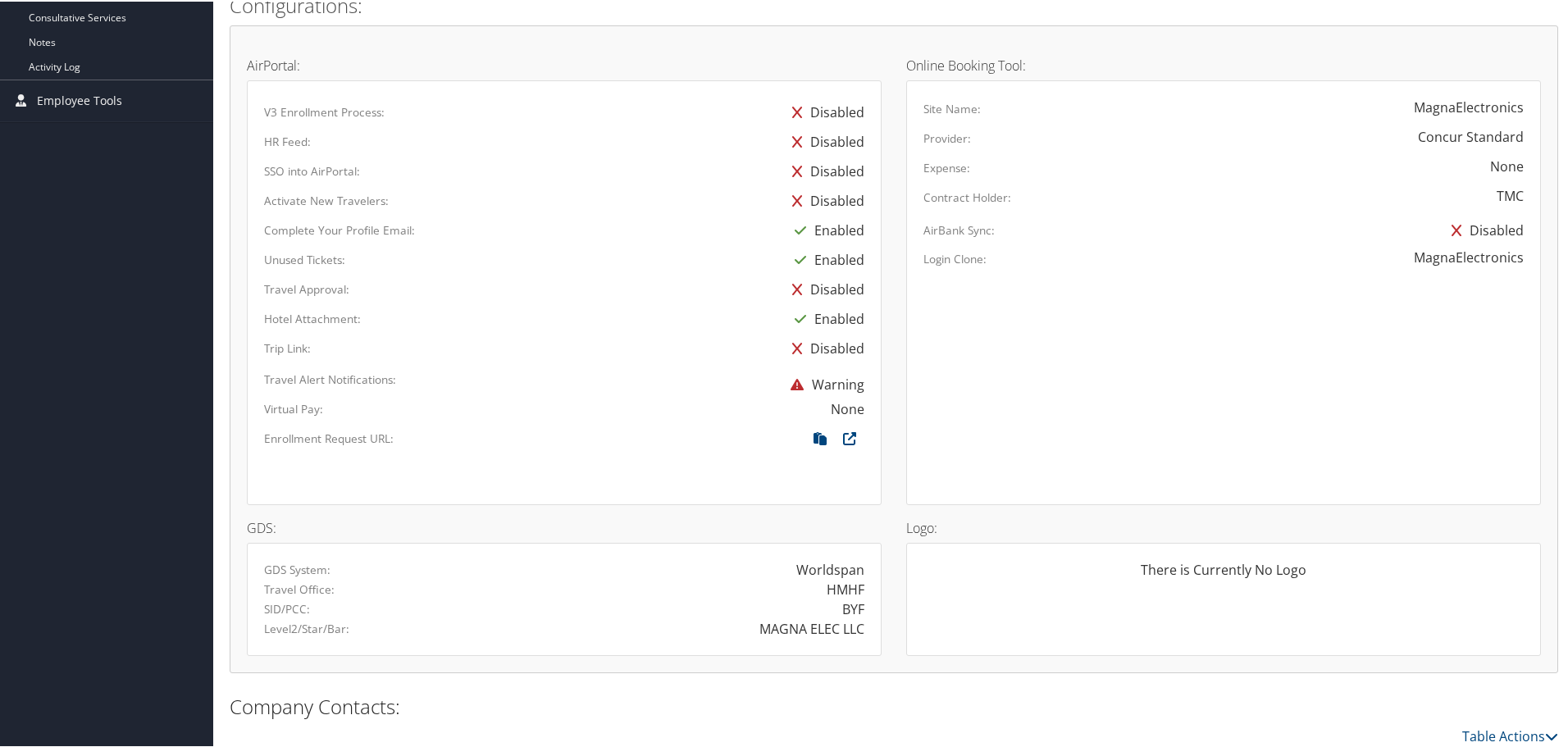
scroll to position [888, 0]
